Goal: Navigation & Orientation: Find specific page/section

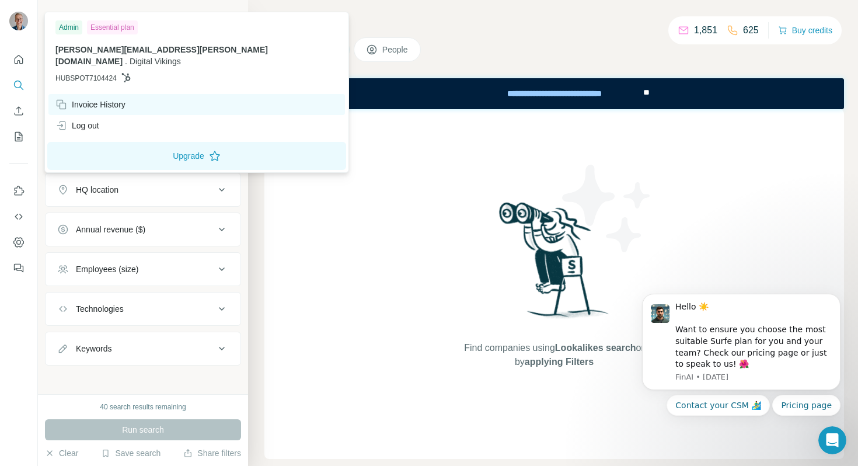
click at [88, 99] on div "Invoice History" at bounding box center [90, 105] width 70 height 12
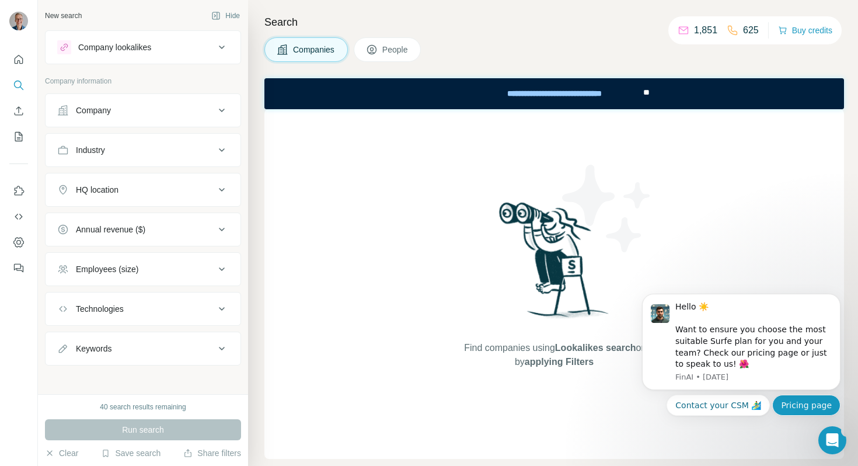
click at [808, 408] on button "Pricing page" at bounding box center [806, 404] width 68 height 21
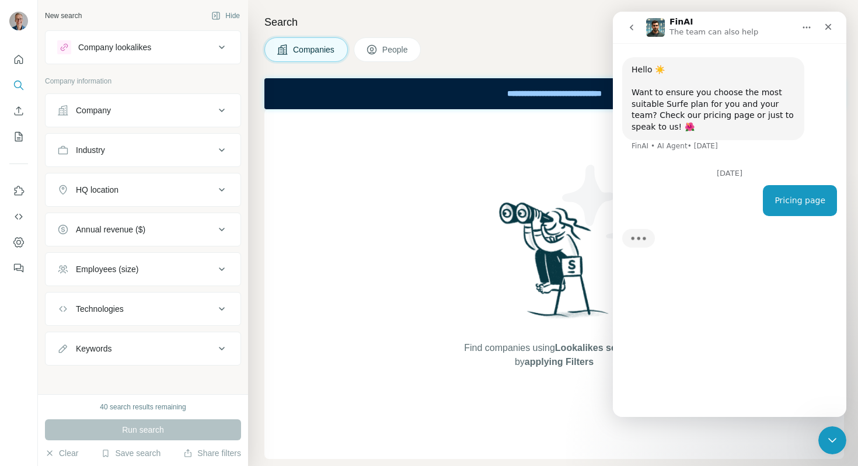
click at [791, 202] on div "Pricing page" at bounding box center [799, 201] width 51 height 12
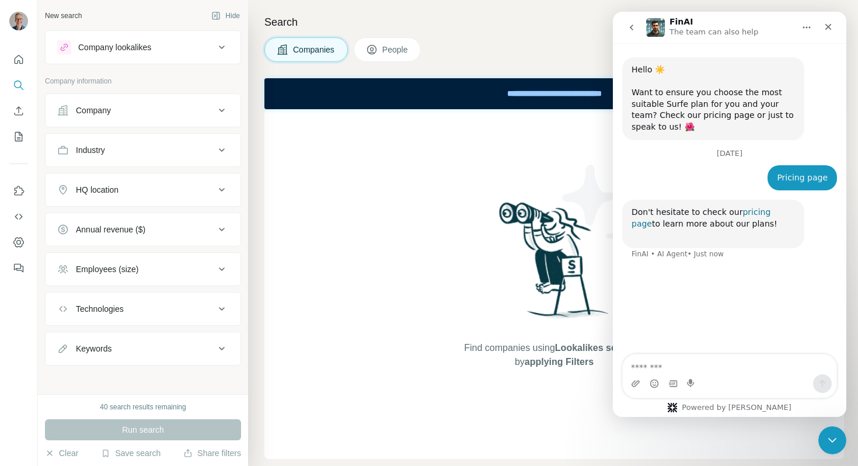
click at [765, 215] on link "pricing page" at bounding box center [700, 217] width 139 height 21
click at [130, 49] on div "Company lookalikes" at bounding box center [114, 47] width 73 height 12
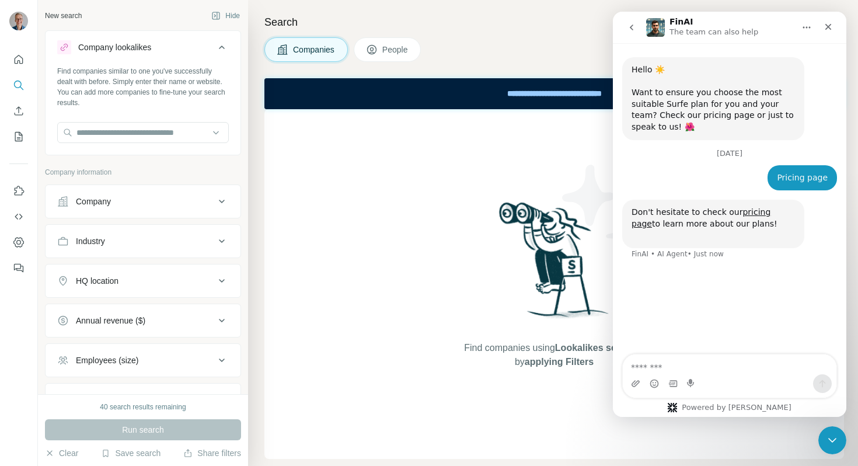
click at [130, 49] on div "Company lookalikes" at bounding box center [114, 47] width 73 height 12
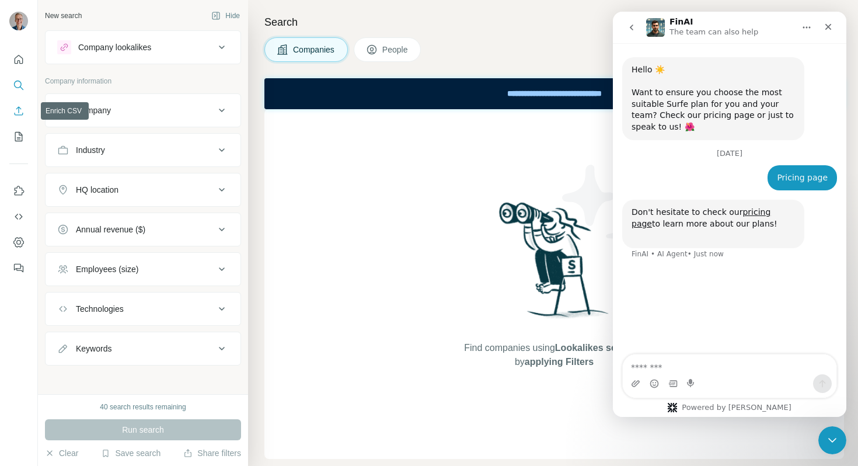
click at [19, 114] on icon "Enrich CSV" at bounding box center [19, 111] width 12 height 12
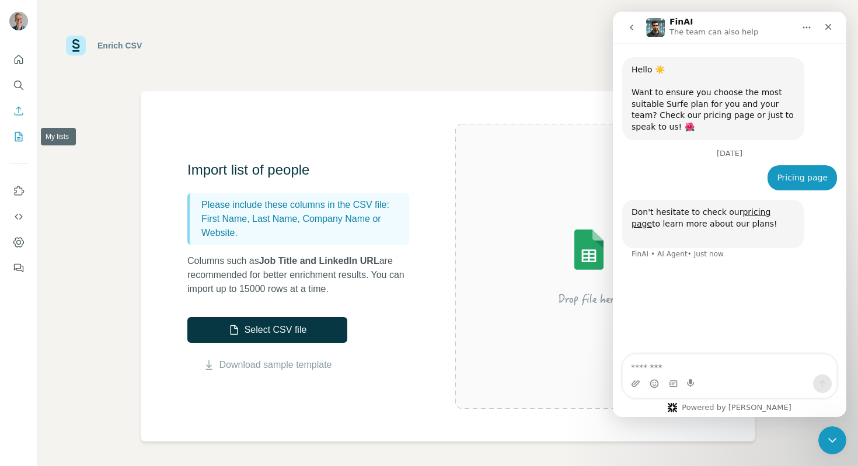
click at [18, 143] on button "My lists" at bounding box center [18, 136] width 19 height 21
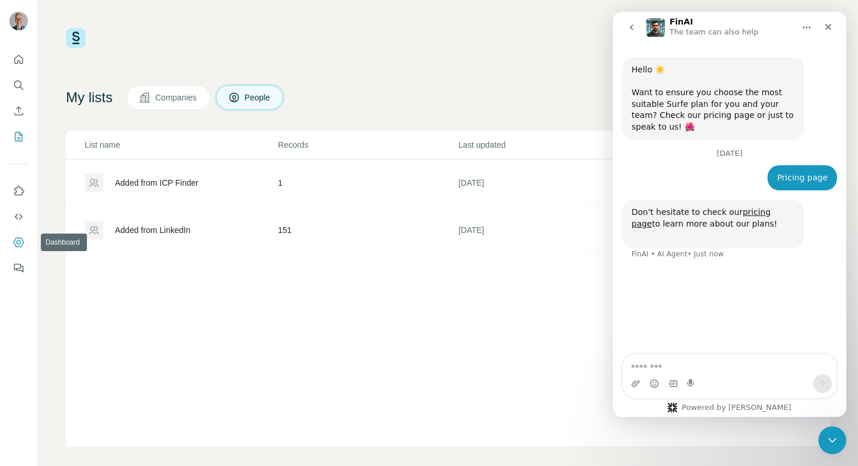
click at [18, 238] on icon "Dashboard" at bounding box center [18, 242] width 11 height 10
